Goal: Task Accomplishment & Management: Manage account settings

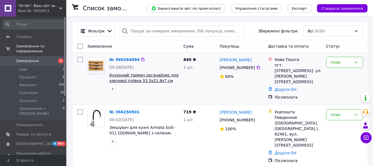
click at [120, 75] on span "Кухонний тримач органайзер для харчової плівки 33.3х21.8х7 см диспенсер на 3 ві…" at bounding box center [143, 80] width 69 height 15
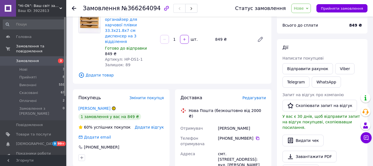
scroll to position [55, 0]
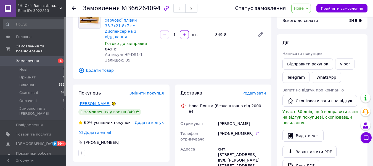
click at [96, 101] on link "Белан Алена" at bounding box center [94, 103] width 32 height 4
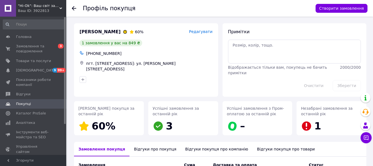
click at [74, 7] on icon at bounding box center [74, 8] width 4 height 4
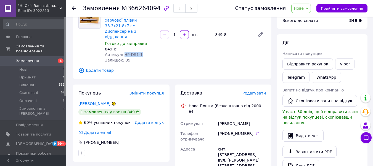
drag, startPoint x: 121, startPoint y: 42, endPoint x: 135, endPoint y: 45, distance: 13.6
click at [145, 52] on div "Артикул: HP-DS1-1" at bounding box center [130, 55] width 51 height 6
copy span "HP-DS1-1"
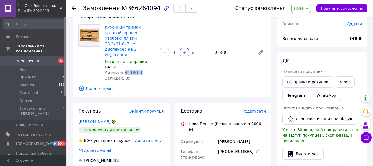
scroll to position [28, 0]
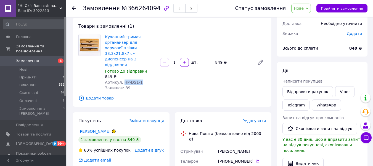
click at [32, 56] on link "Замовлення 3" at bounding box center [34, 60] width 68 height 9
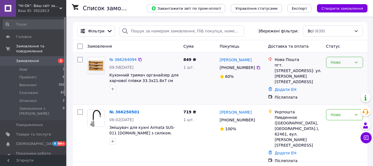
click at [360, 61] on div "Нове" at bounding box center [344, 62] width 37 height 11
click at [340, 76] on li "Прийнято" at bounding box center [345, 74] width 36 height 10
click at [356, 63] on icon at bounding box center [356, 62] width 4 height 4
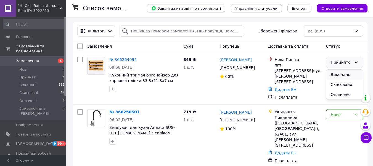
click at [345, 74] on li "Виконано" at bounding box center [345, 74] width 36 height 10
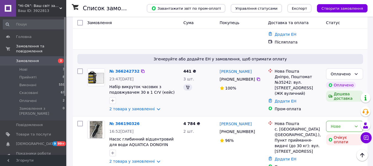
scroll to position [108, 0]
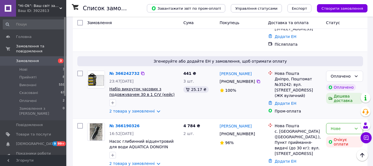
click at [135, 87] on span "Набір викруток часових з подовжувачем 30 в 1 CrV (кейс) SIGMA (4003021)" at bounding box center [141, 94] width 65 height 15
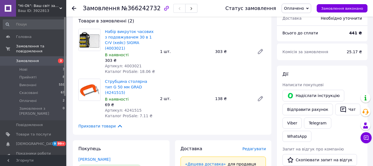
scroll to position [193, 0]
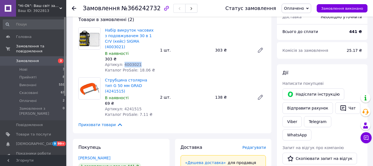
drag, startPoint x: 121, startPoint y: 53, endPoint x: 145, endPoint y: 51, distance: 24.4
click at [145, 62] on div "Артикул: 4003021" at bounding box center [130, 65] width 51 height 6
copy span "4003021"
drag, startPoint x: 122, startPoint y: 92, endPoint x: 152, endPoint y: 94, distance: 30.8
click at [152, 106] on div "Артикул: 4241515" at bounding box center [130, 109] width 51 height 6
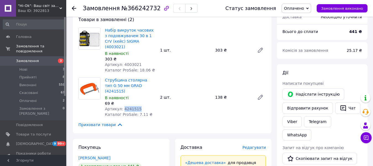
copy span "4241515"
